Goal: Information Seeking & Learning: Find specific fact

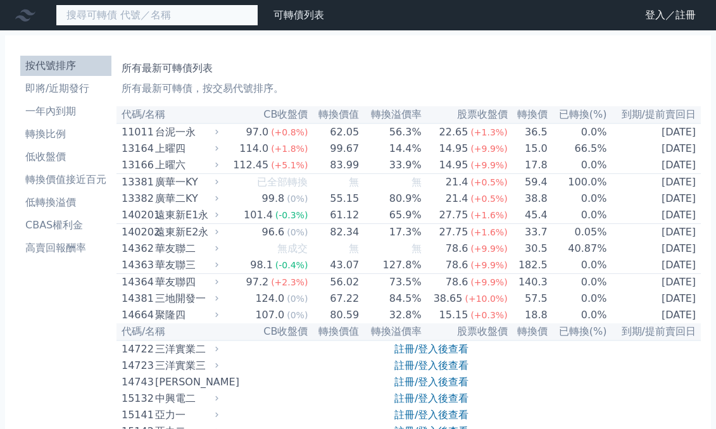
click at [92, 15] on input at bounding box center [157, 15] width 203 height 22
paste input "弘塑一"
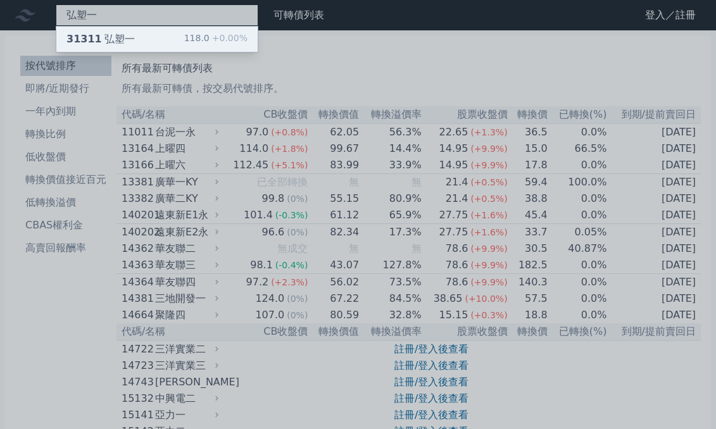
type input "弘塑一"
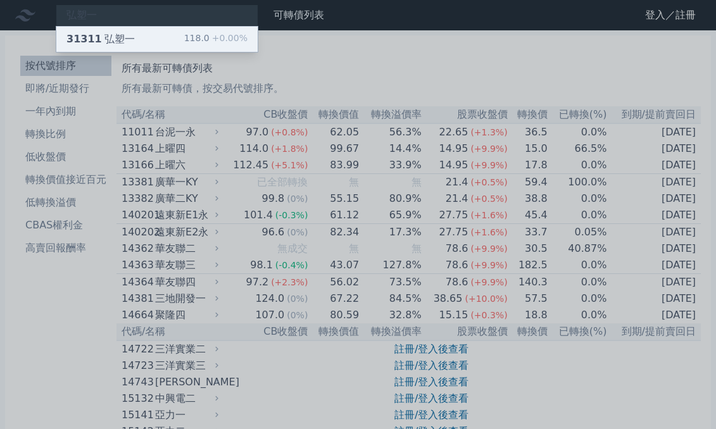
click at [113, 35] on div "31311 弘塑一" at bounding box center [100, 39] width 68 height 15
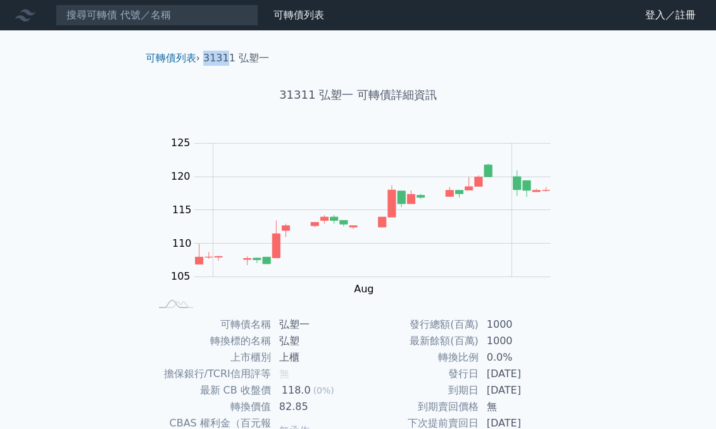
drag, startPoint x: 209, startPoint y: 58, endPoint x: 227, endPoint y: 58, distance: 17.7
click at [227, 58] on li "31311 弘塑一" at bounding box center [236, 58] width 66 height 15
copy li "3131"
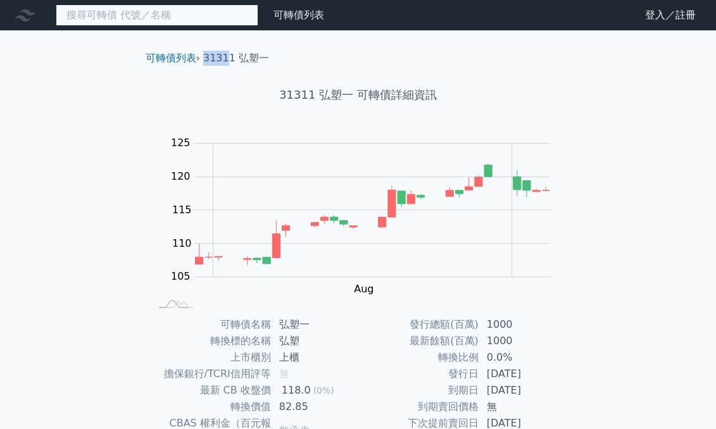
click at [143, 15] on input at bounding box center [157, 15] width 203 height 22
paste input "3131"
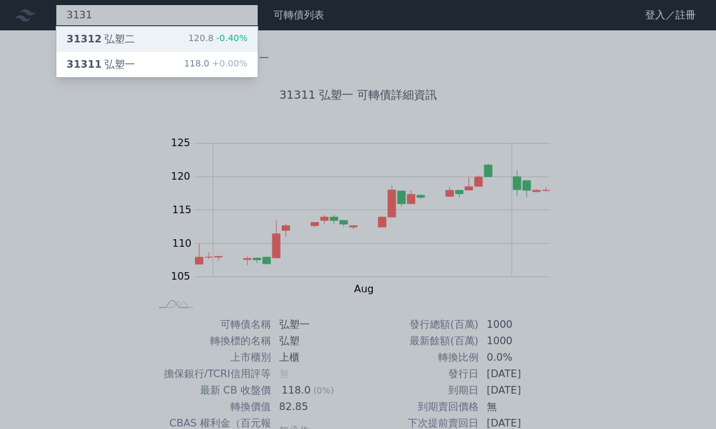
type input "3131"
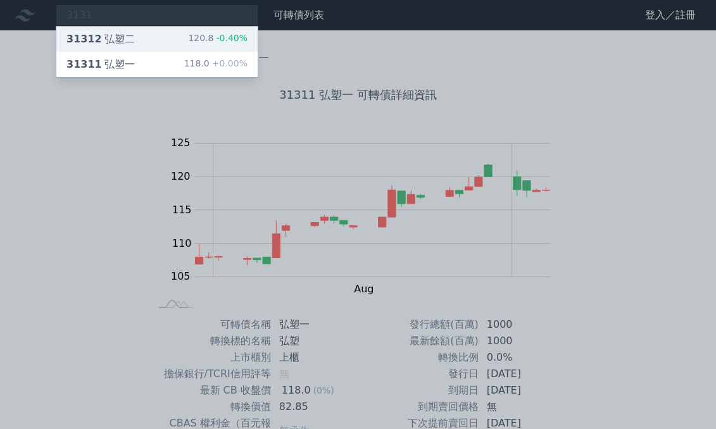
click at [144, 34] on div "31312 弘塑二 120.8 -0.40%" at bounding box center [156, 39] width 201 height 25
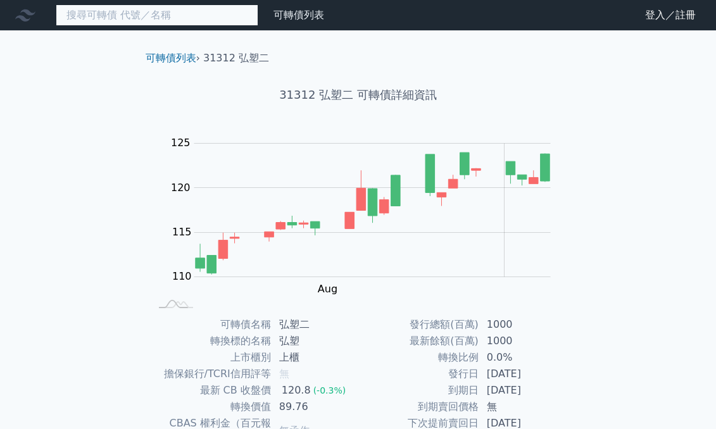
scroll to position [-1, 0]
click at [146, 22] on input at bounding box center [157, 15] width 203 height 22
paste input "3131"
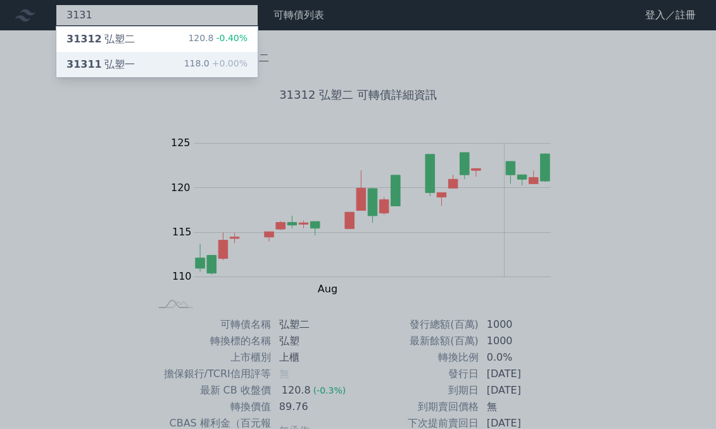
type input "3131"
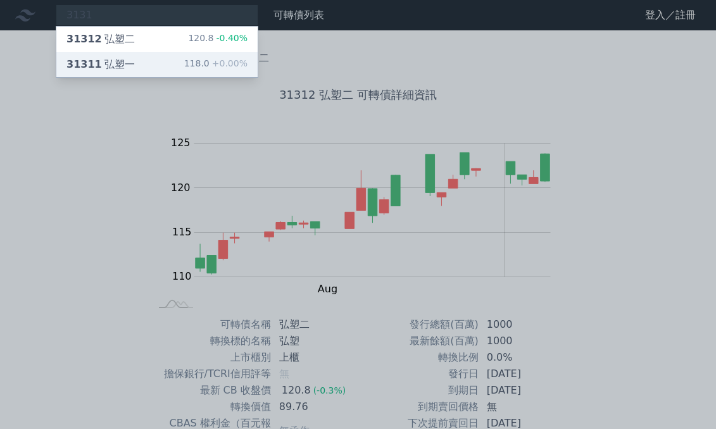
click at [123, 56] on div "31311 弘塑一 118.0 +0.00%" at bounding box center [156, 64] width 201 height 25
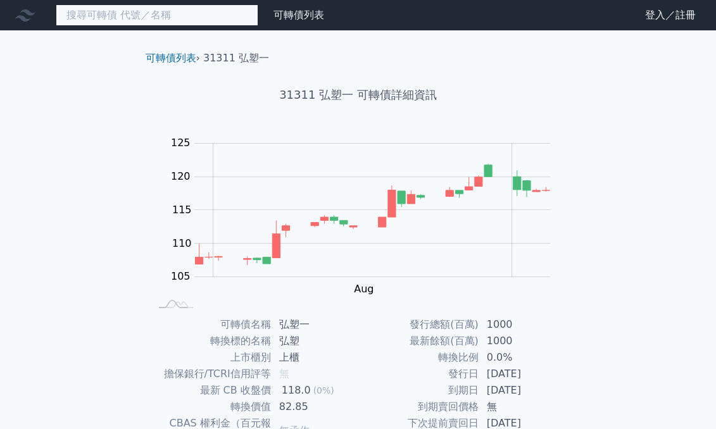
click at [98, 15] on input at bounding box center [157, 15] width 203 height 22
paste input "[PERSON_NAME]"
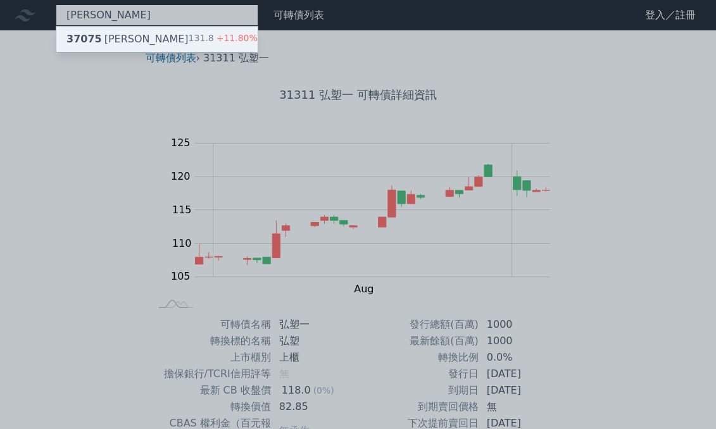
type input "[PERSON_NAME]"
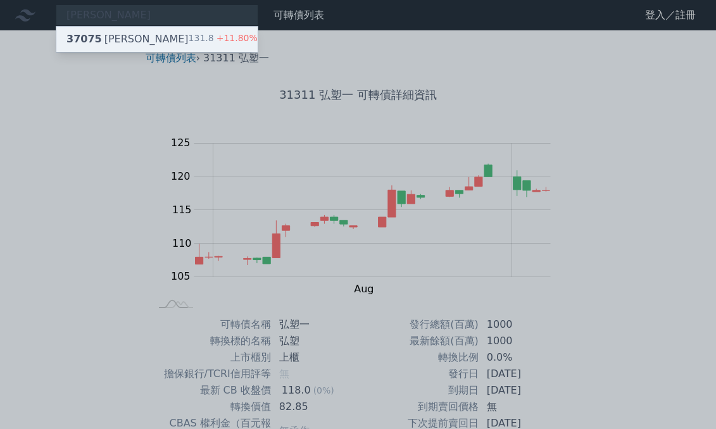
click at [114, 39] on div "37075 [PERSON_NAME]" at bounding box center [127, 39] width 122 height 15
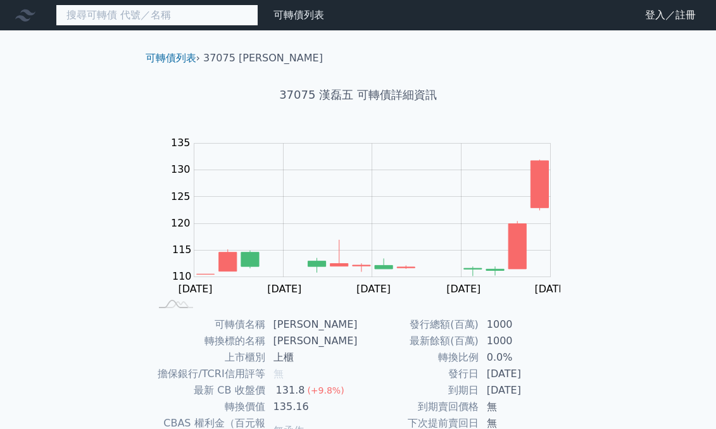
click at [141, 20] on input at bounding box center [157, 15] width 203 height 22
paste input "寶緯一"
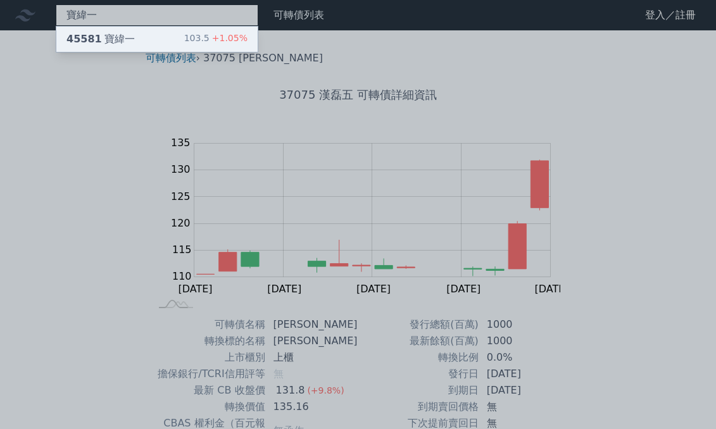
type input "寶緯一"
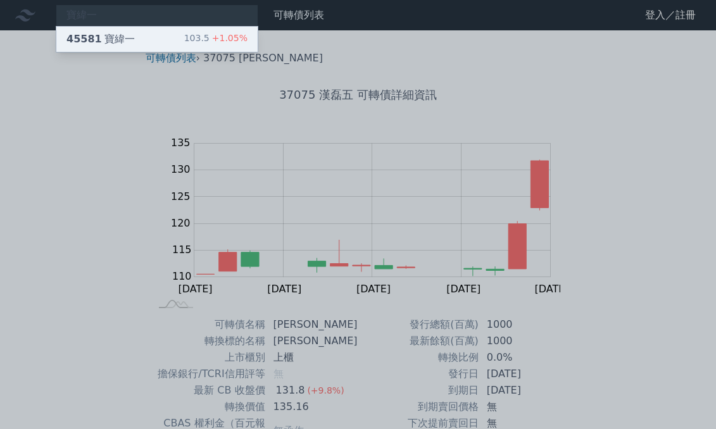
click at [133, 38] on div "45581 寶緯一 103.5 +1.05%" at bounding box center [156, 39] width 201 height 25
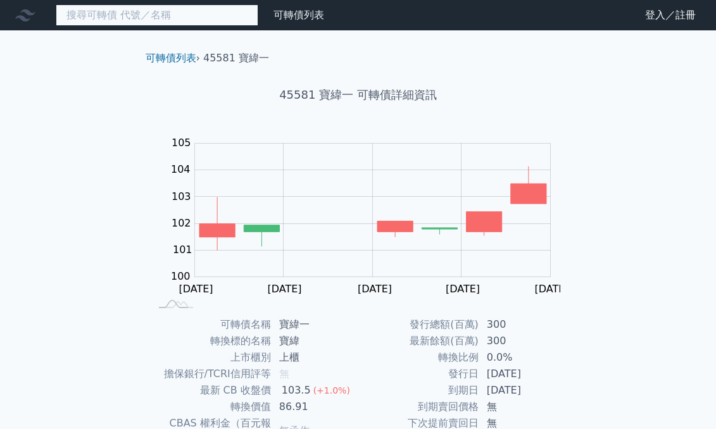
click at [123, 18] on input at bounding box center [157, 15] width 203 height 22
click at [142, 15] on input at bounding box center [157, 15] width 203 height 22
paste input "[PERSON_NAME]"
type input "[PERSON_NAME]"
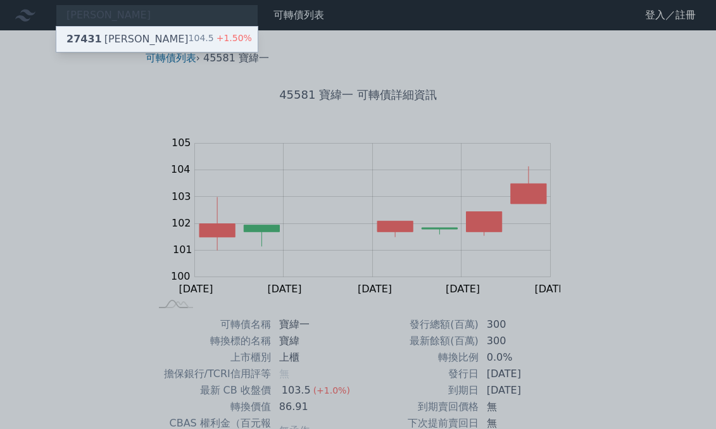
click at [154, 35] on div "27431 山富一 104.5 +1.50%" at bounding box center [156, 39] width 201 height 25
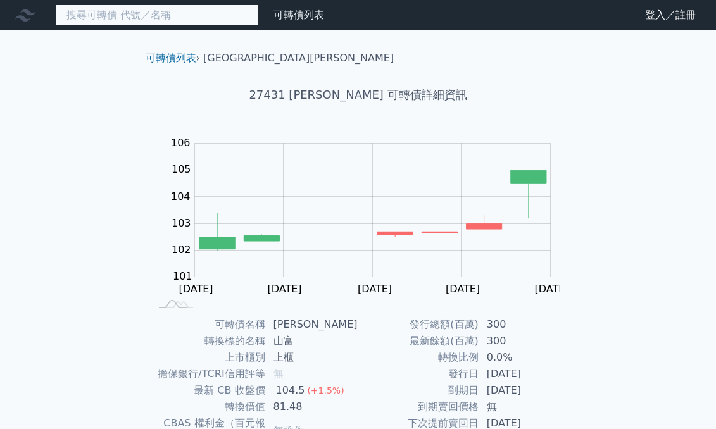
click at [125, 21] on input at bounding box center [157, 15] width 203 height 22
paste input "動力四KY"
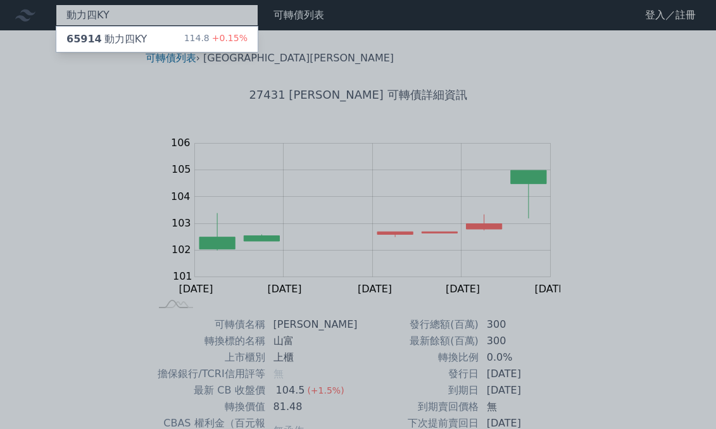
type input "動力四KY"
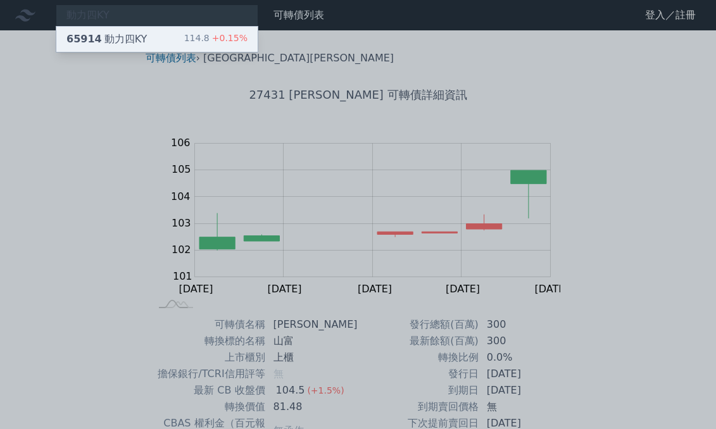
click at [123, 35] on div "65914 動力[GEOGRAPHIC_DATA]" at bounding box center [106, 39] width 80 height 15
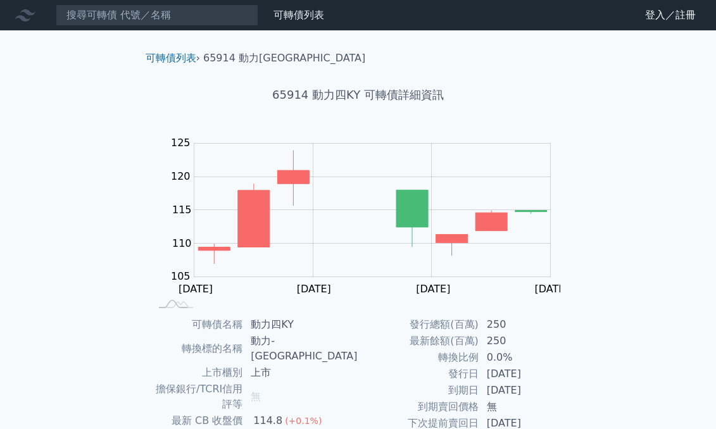
scroll to position [130, 0]
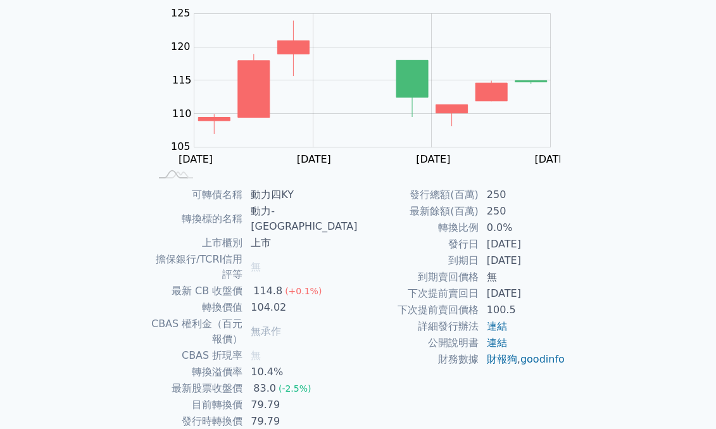
click at [144, 167] on div "Zoom Out 105 95 100 105 110 115 120 125 130 L [DATE] Aug [DATE] Sep [DATE] Aug …" at bounding box center [358, 92] width 446 height 177
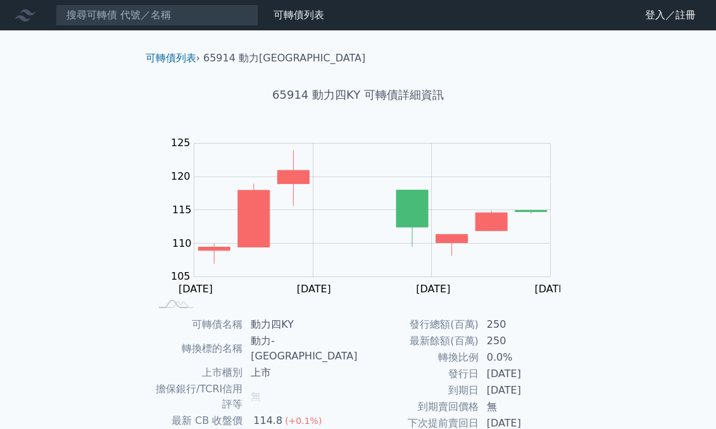
scroll to position [0, 0]
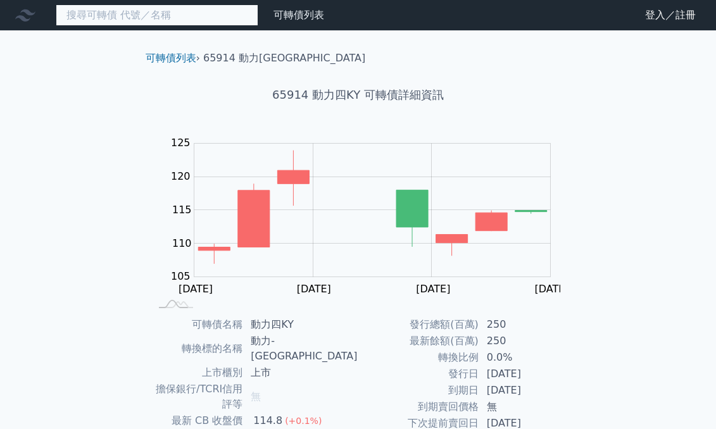
click at [115, 20] on input at bounding box center [157, 15] width 203 height 22
paste input "鉅祥二"
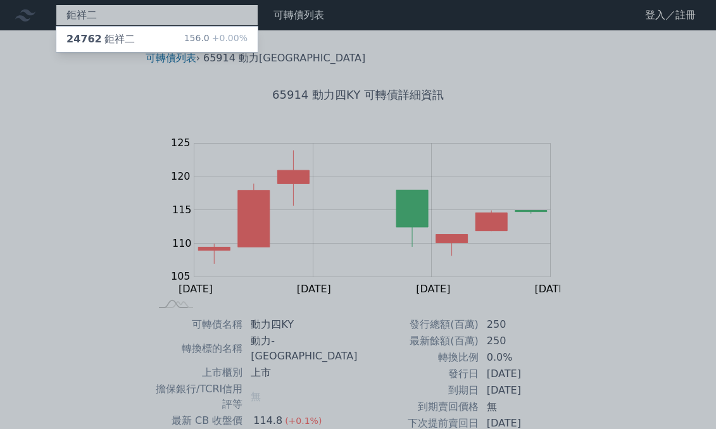
type input "鉅祥二"
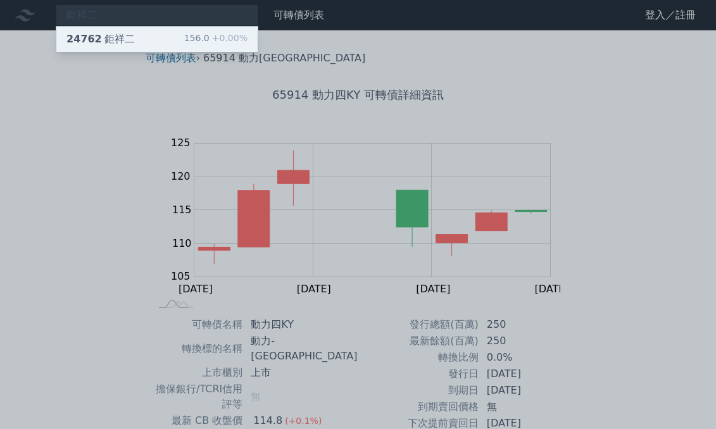
click at [120, 30] on div "24762 鉅祥二 156.0 +0.00%" at bounding box center [156, 39] width 201 height 25
